Goal: Transaction & Acquisition: Purchase product/service

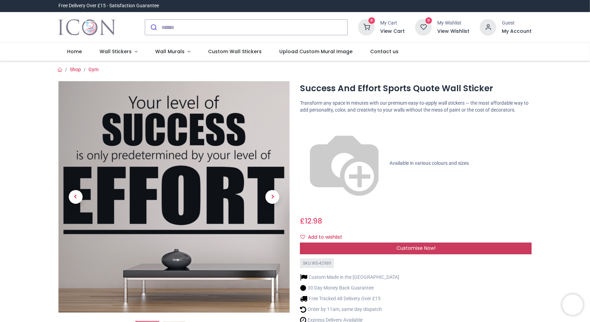
click at [416, 245] on span "Customise Now!" at bounding box center [415, 248] width 39 height 7
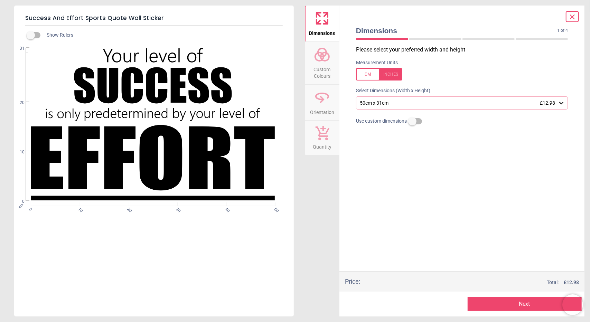
click at [557, 102] on div "50cm x 31cm £12.98" at bounding box center [458, 103] width 199 height 6
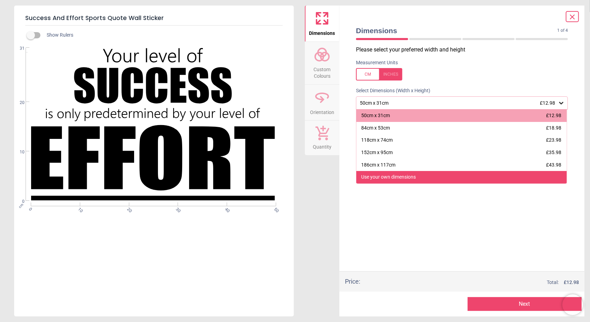
click at [428, 174] on div "Use your own dimensions" at bounding box center [461, 177] width 210 height 12
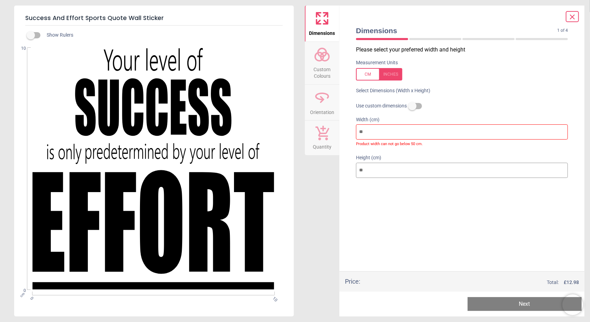
type input "*"
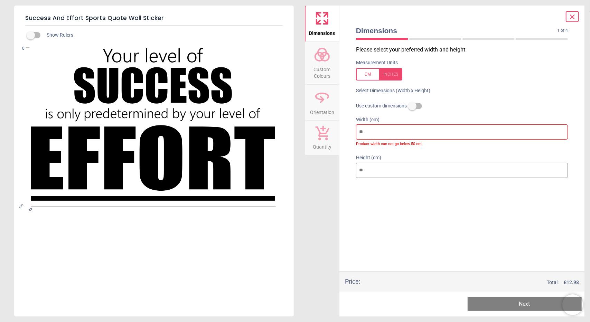
type input "*"
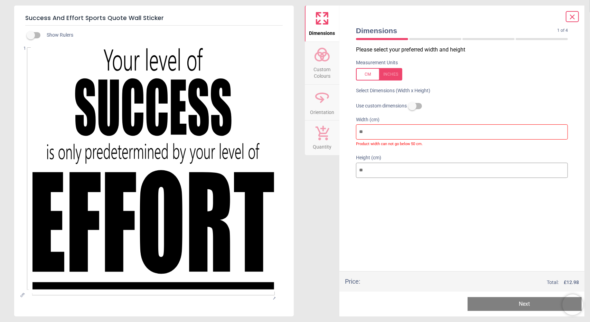
type input "**"
type input "*"
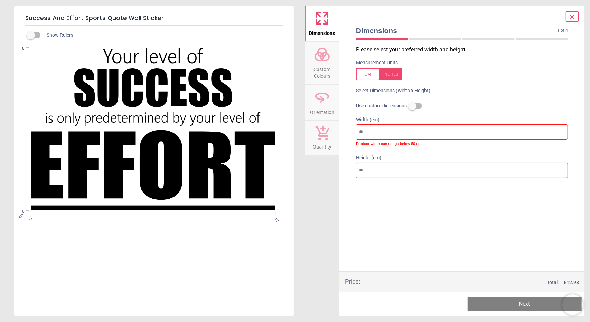
type input "***"
type input "**"
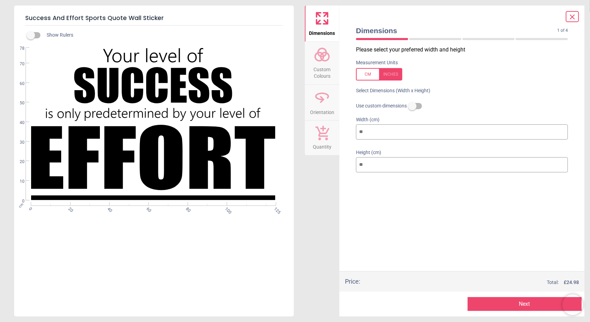
type input "***"
click at [386, 164] on input "**" at bounding box center [462, 164] width 212 height 15
type input "*"
type input "**"
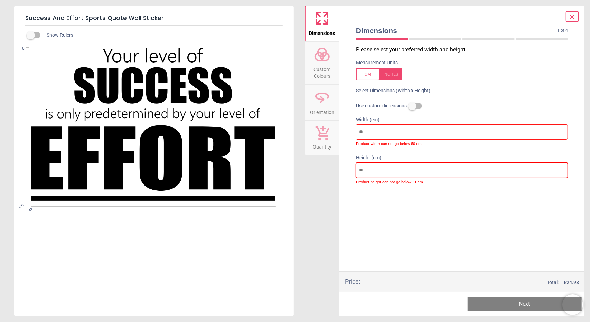
type input "*"
type input "**"
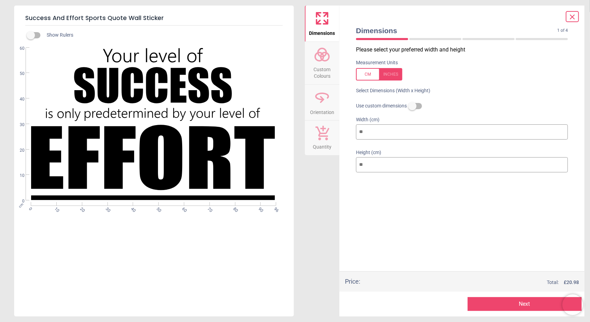
type input "**"
click at [528, 304] on button "Next" at bounding box center [524, 304] width 114 height 14
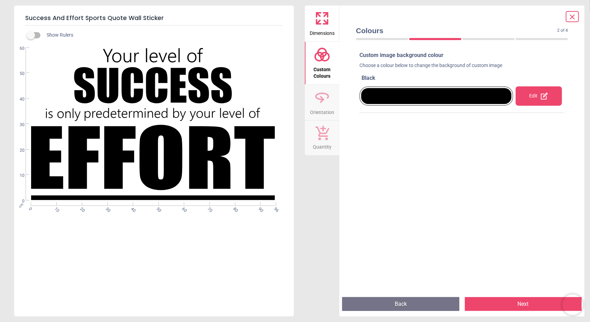
click at [477, 97] on div at bounding box center [436, 96] width 150 height 16
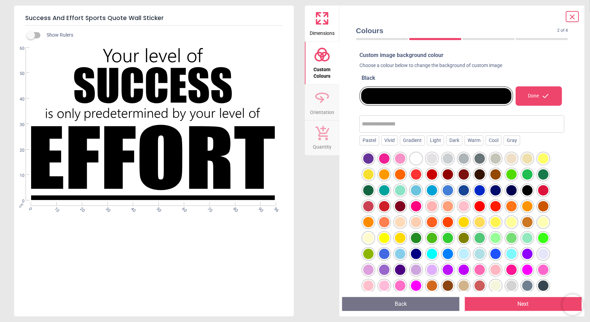
click at [368, 222] on div at bounding box center [368, 222] width 10 height 10
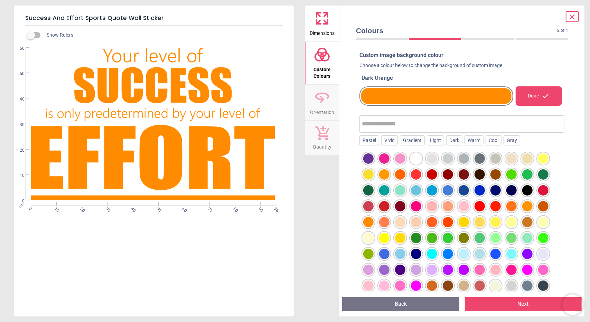
click at [513, 208] on div at bounding box center [511, 206] width 10 height 10
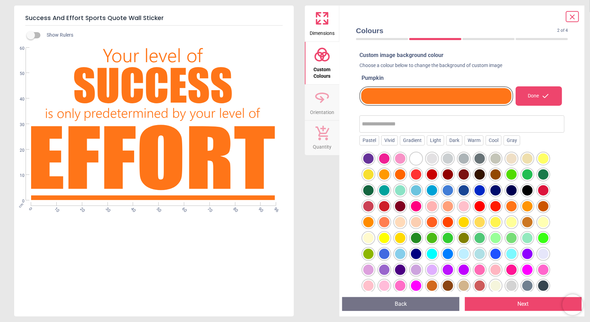
click at [369, 221] on div at bounding box center [368, 222] width 10 height 10
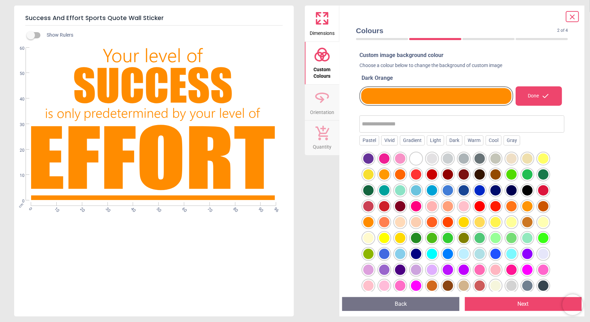
click at [527, 302] on button "Next" at bounding box center [523, 304] width 117 height 14
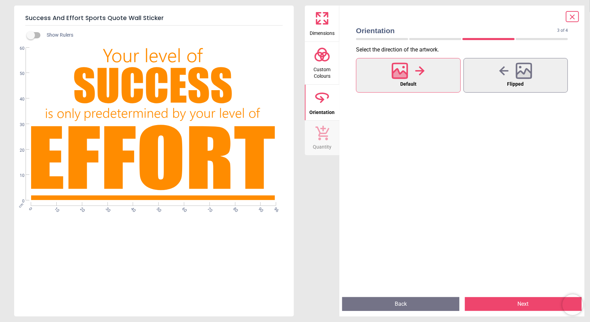
click at [521, 302] on button "Next" at bounding box center [523, 304] width 117 height 14
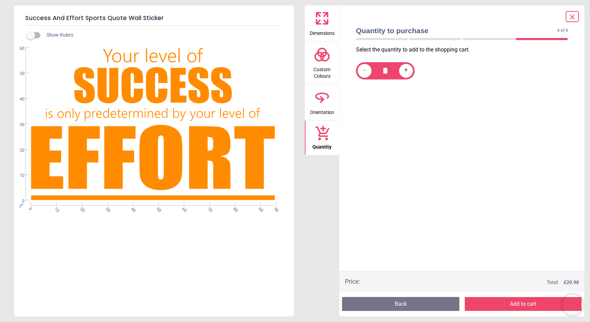
click at [521, 302] on button "Add to cart" at bounding box center [523, 304] width 117 height 14
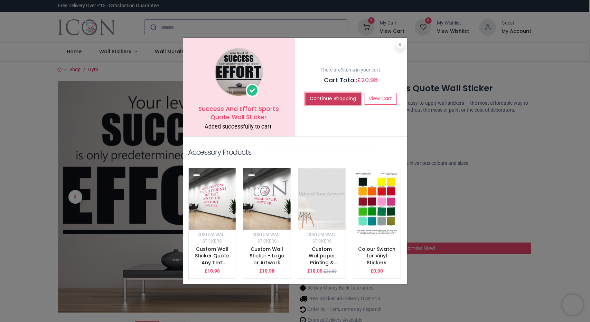
click at [350, 100] on button "Continue Shopping" at bounding box center [332, 99] width 55 height 12
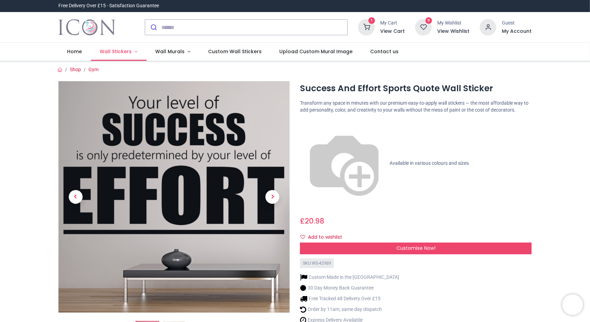
click at [128, 53] on span "Wall Stickers" at bounding box center [116, 51] width 32 height 7
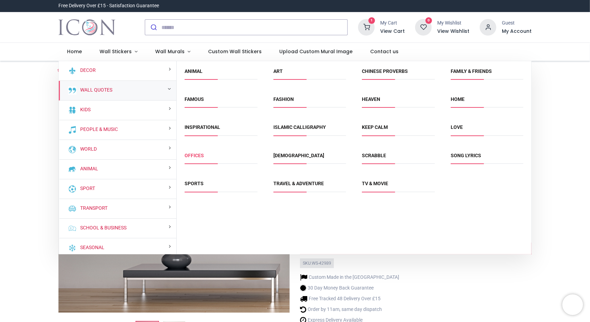
click at [198, 154] on link "Offices" at bounding box center [194, 156] width 19 height 6
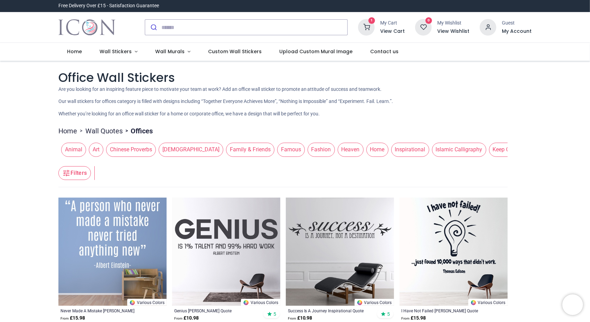
click at [130, 152] on span "Chinese Proverbs" at bounding box center [131, 150] width 50 height 14
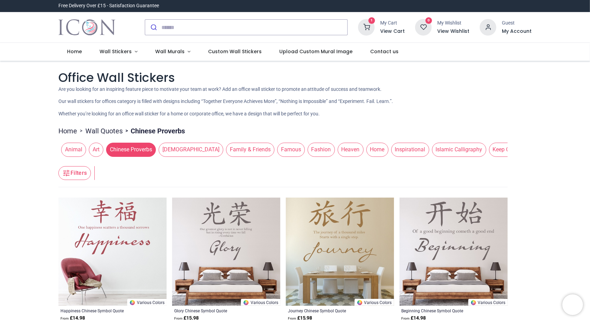
drag, startPoint x: 352, startPoint y: 161, endPoint x: 369, endPoint y: 161, distance: 16.9
click at [369, 161] on header "Filters Filters" at bounding box center [282, 174] width 449 height 28
click at [355, 152] on span "Inspirational" at bounding box center [374, 150] width 38 height 14
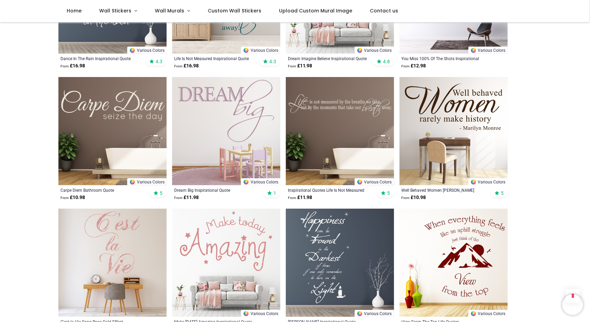
scroll to position [380, 0]
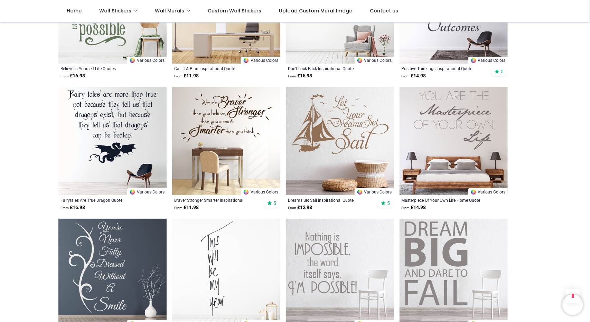
scroll to position [1624, 0]
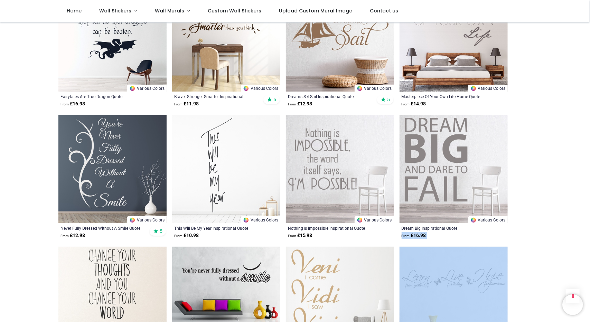
drag, startPoint x: 588, startPoint y: 229, endPoint x: 589, endPoint y: 258, distance: 28.7
click at [589, 258] on div "Login • Register Home Wall Stickers" at bounding box center [295, 161] width 590 height 322
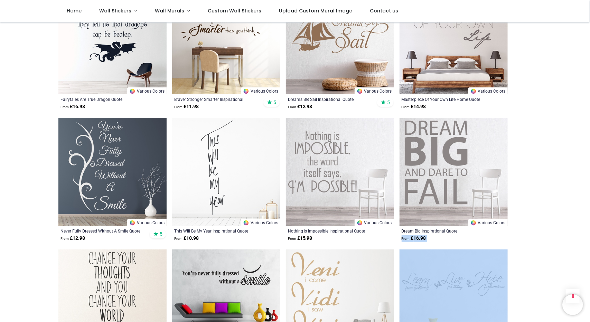
scroll to position [1555, 0]
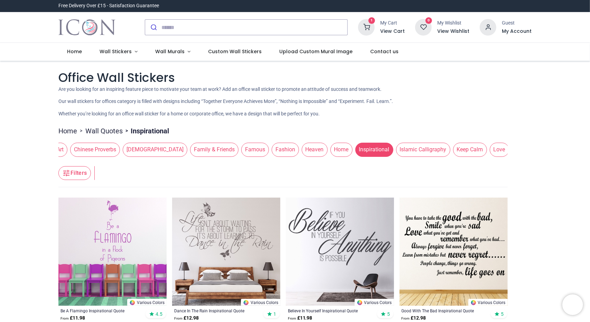
click at [355, 150] on span "Inspirational" at bounding box center [374, 150] width 38 height 14
click at [512, 148] on span "Offices" at bounding box center [524, 150] width 25 height 14
click at [513, 151] on span "Offices" at bounding box center [525, 150] width 25 height 14
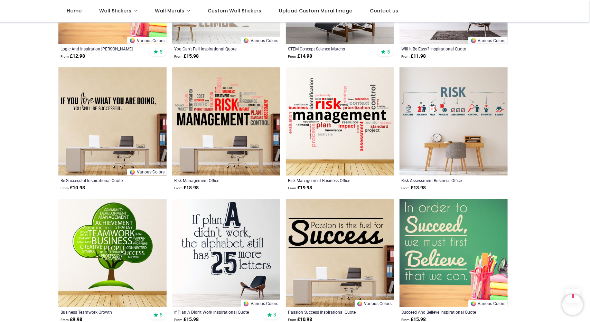
scroll to position [795, 0]
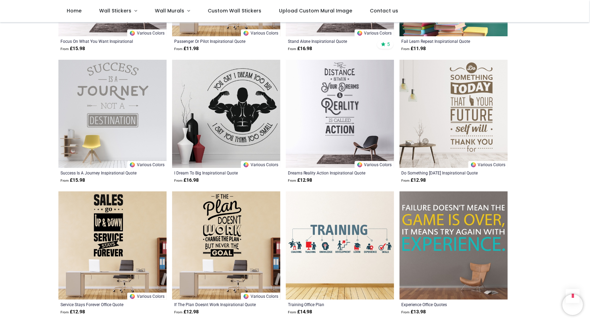
scroll to position [1693, 0]
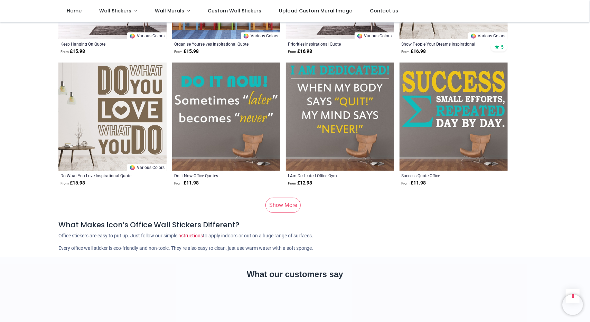
scroll to position [2729, 0]
click at [290, 204] on link "Show More" at bounding box center [282, 205] width 35 height 15
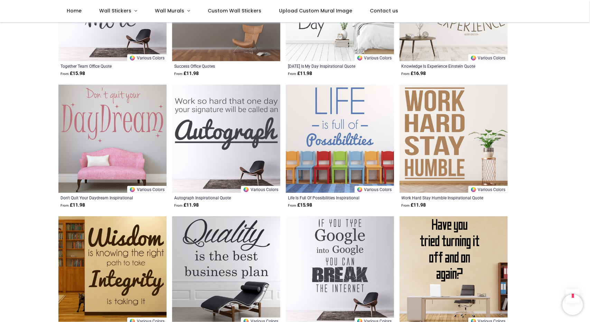
scroll to position [2038, 0]
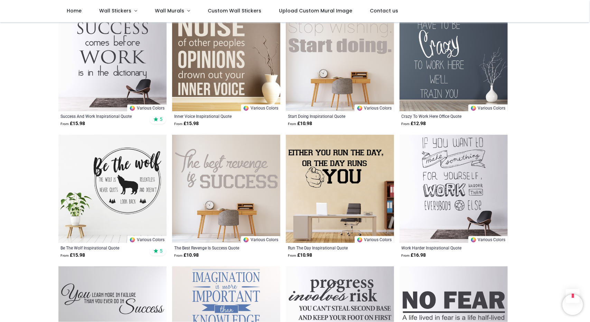
scroll to position [1140, 0]
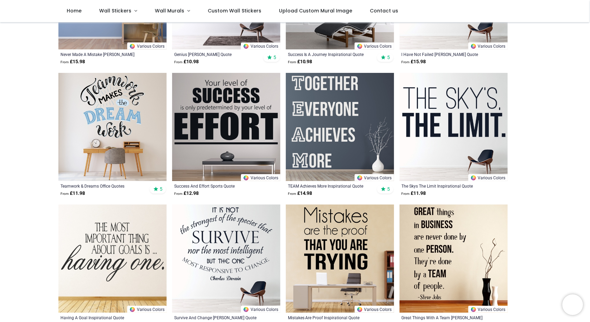
scroll to position [207, 0]
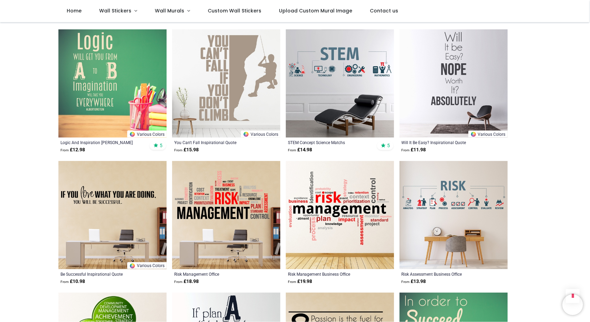
scroll to position [622, 0]
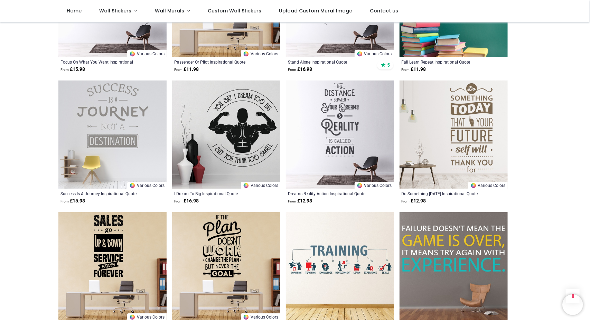
scroll to position [1727, 0]
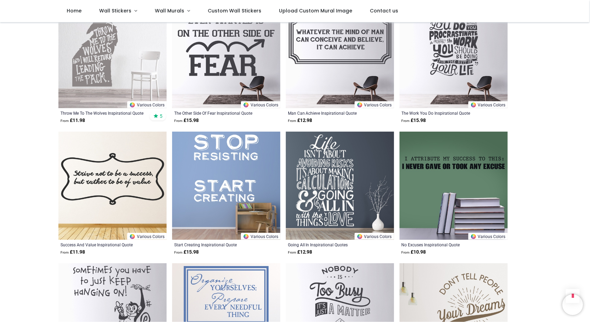
scroll to position [2453, 0]
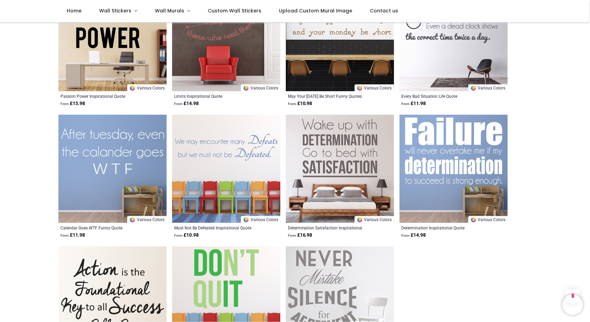
scroll to position [2902, 0]
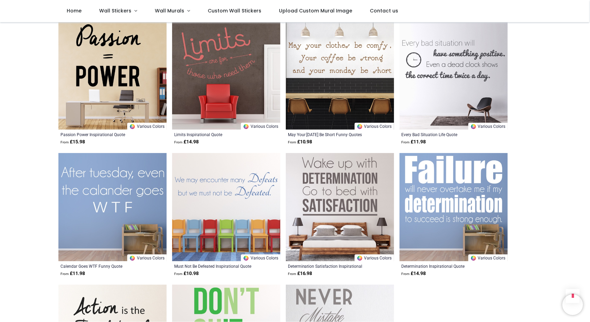
click at [128, 80] on img at bounding box center [112, 75] width 108 height 108
